Goal: Task Accomplishment & Management: Use online tool/utility

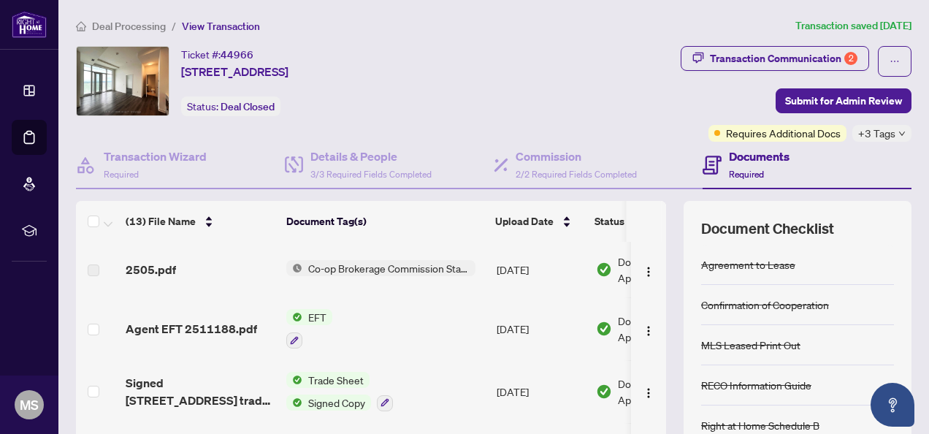
click at [327, 381] on span "Trade Sheet" at bounding box center [335, 380] width 67 height 16
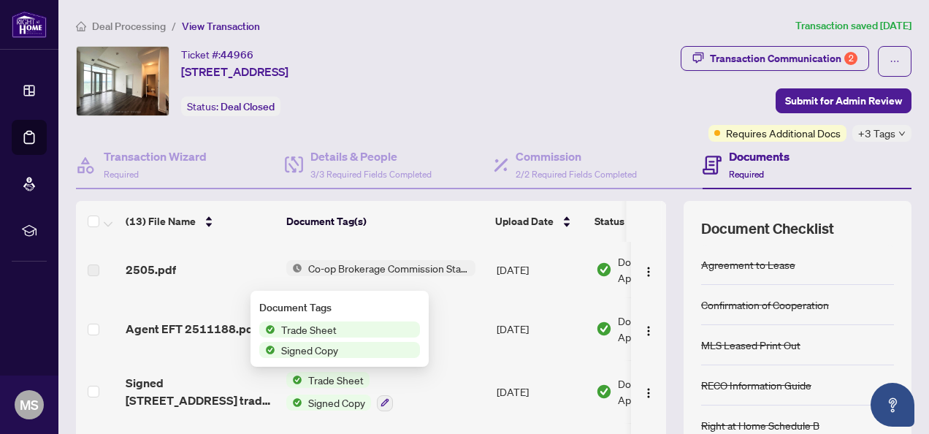
click at [326, 328] on span "Trade Sheet" at bounding box center [308, 329] width 67 height 16
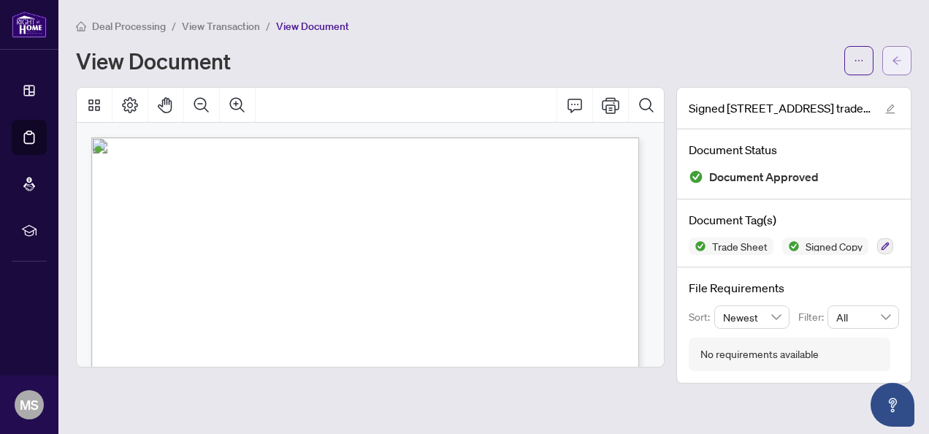
click at [896, 63] on icon "arrow-left" at bounding box center [896, 60] width 9 height 8
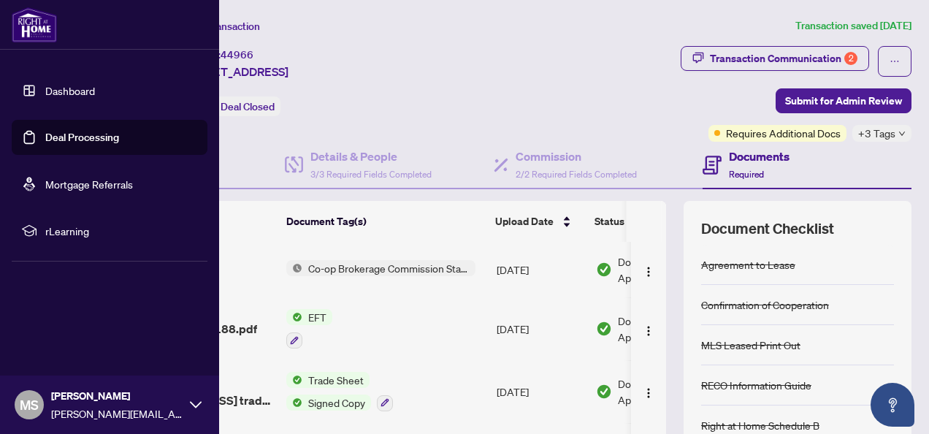
click at [50, 136] on link "Deal Processing" at bounding box center [82, 137] width 74 height 13
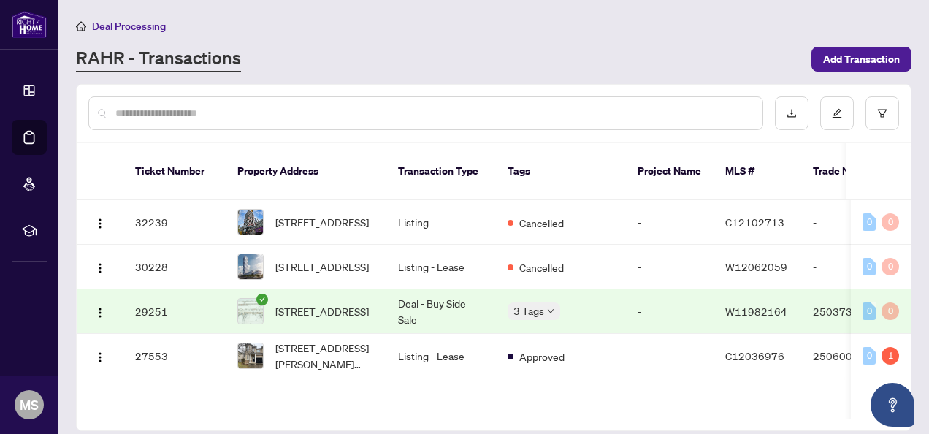
scroll to position [1256, 0]
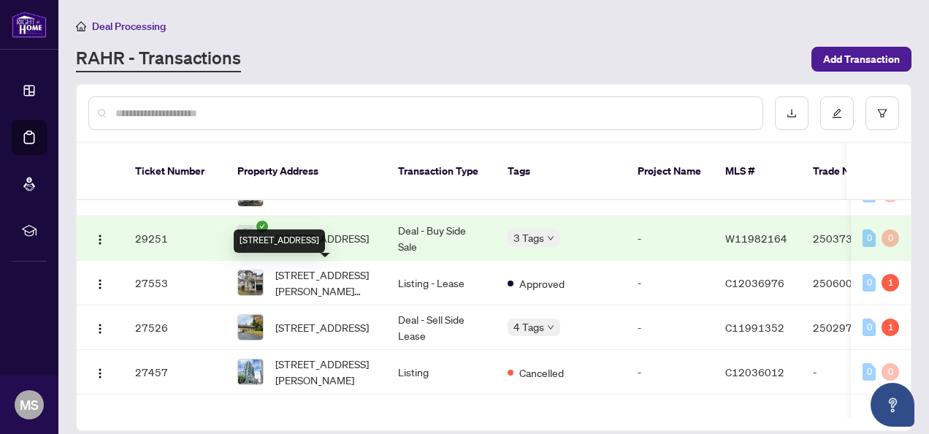
click at [312, 246] on span "[STREET_ADDRESS]" at bounding box center [321, 238] width 93 height 16
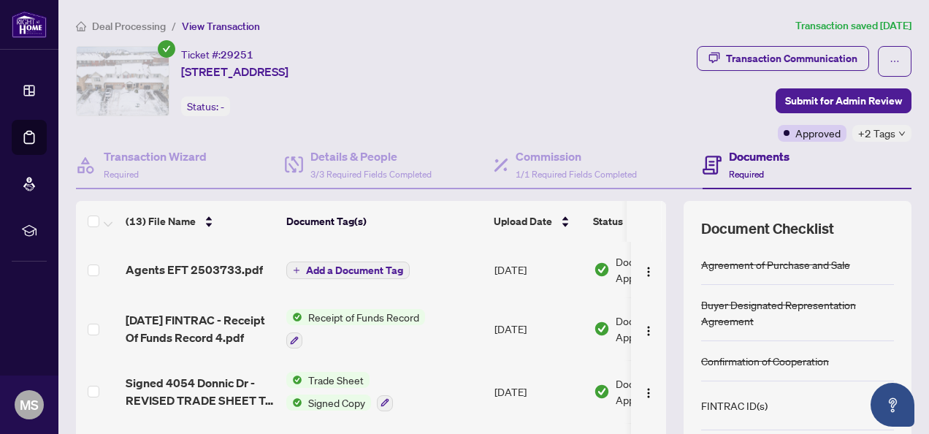
click at [321, 381] on span "Trade Sheet" at bounding box center [335, 380] width 67 height 16
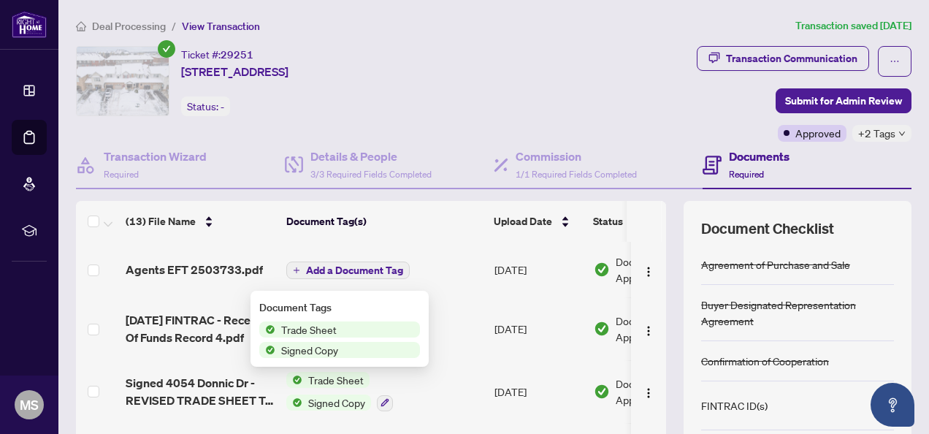
click at [316, 330] on span "Trade Sheet" at bounding box center [308, 329] width 67 height 16
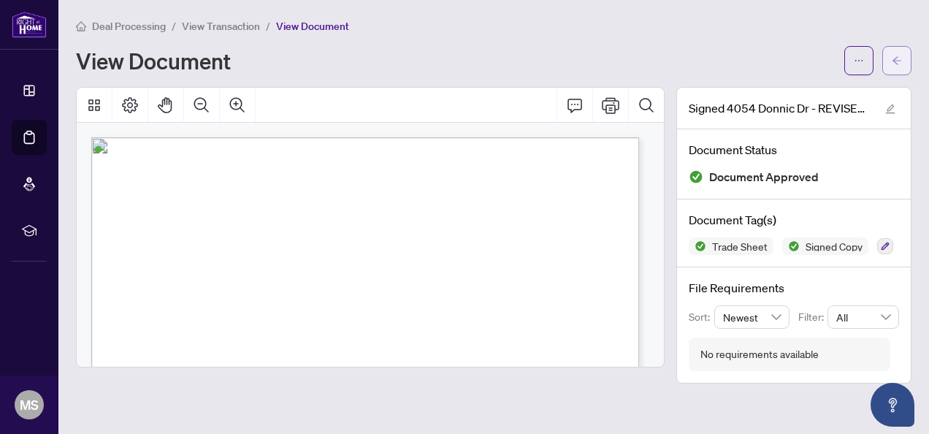
click at [890, 52] on button "button" at bounding box center [896, 60] width 29 height 29
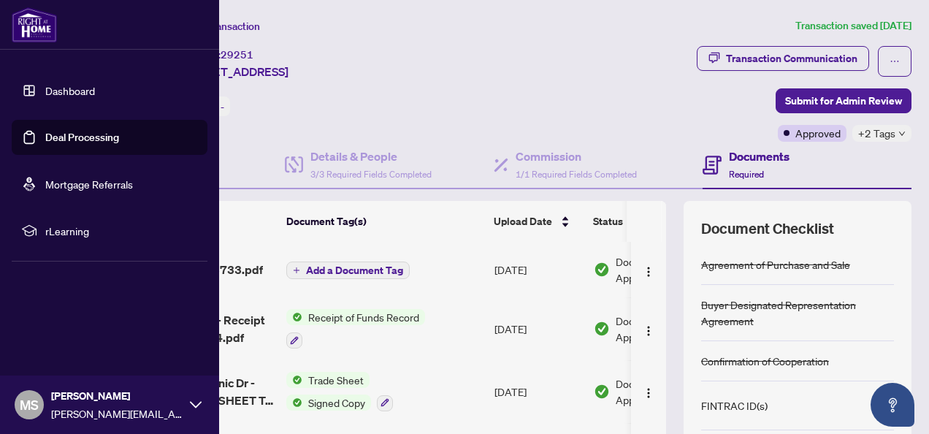
click at [70, 137] on link "Deal Processing" at bounding box center [82, 137] width 74 height 13
